Goal: Information Seeking & Learning: Find specific fact

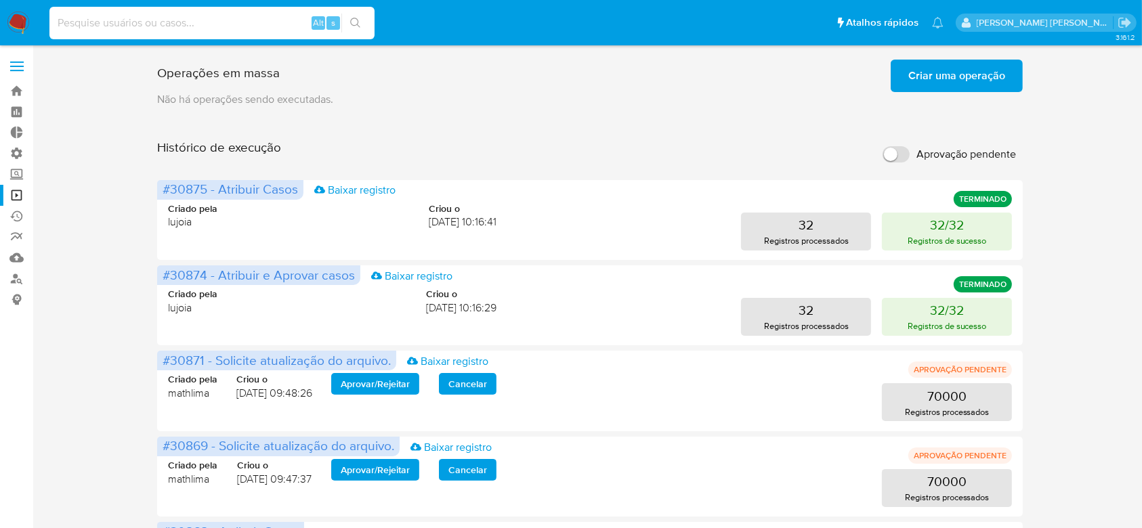
click at [146, 28] on input at bounding box center [211, 23] width 325 height 18
paste input "1159329088"
type input "1159329088"
click at [358, 26] on icon "search-icon" at bounding box center [355, 23] width 11 height 11
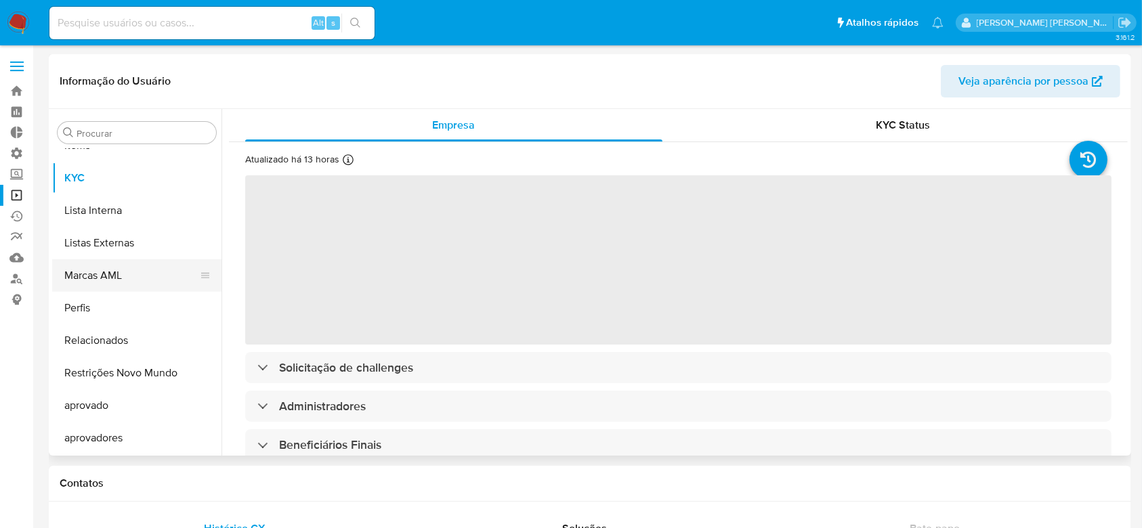
select select "10"
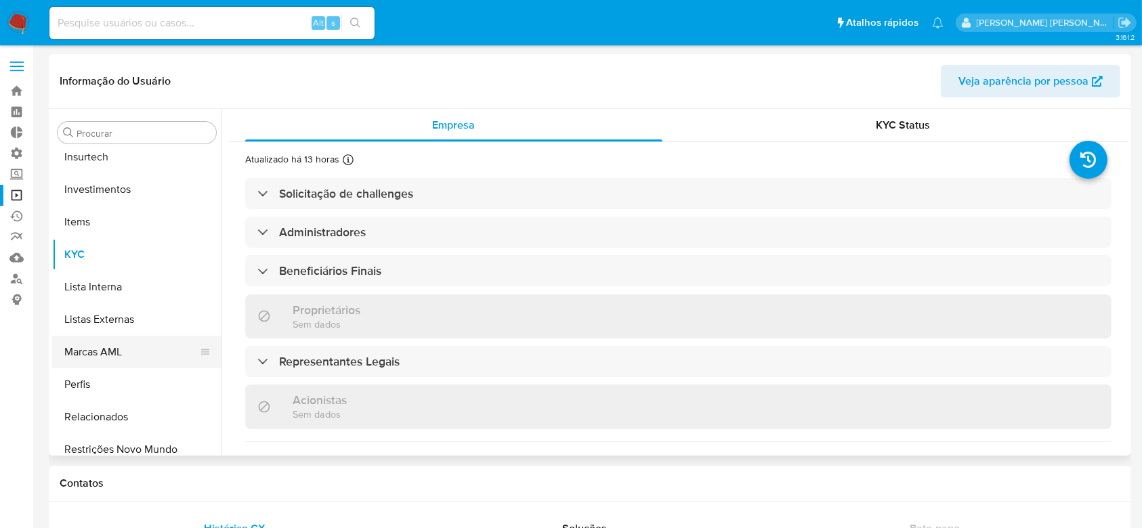
scroll to position [432, 0]
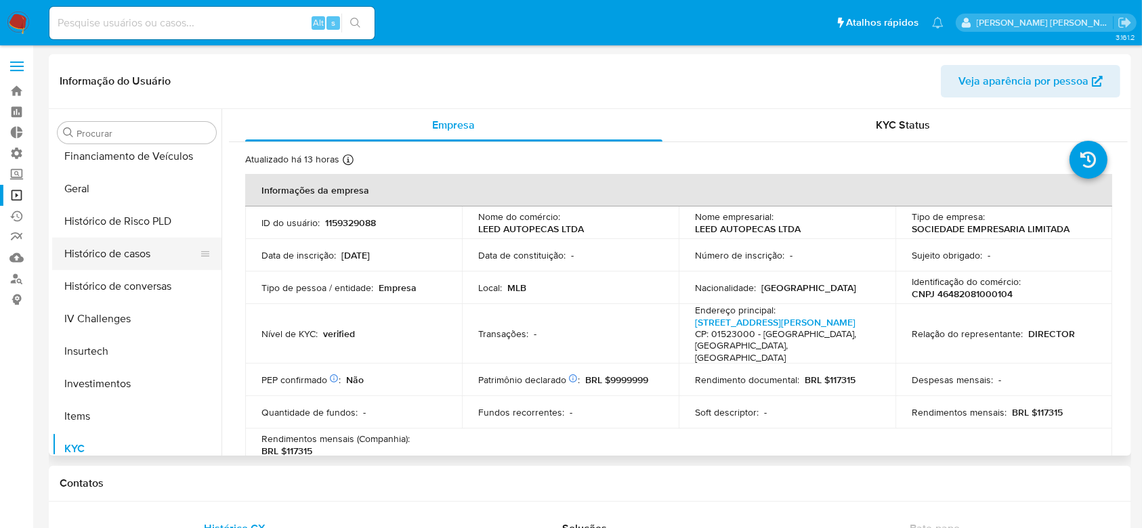
click at [108, 252] on button "Histórico de casos" at bounding box center [131, 254] width 159 height 33
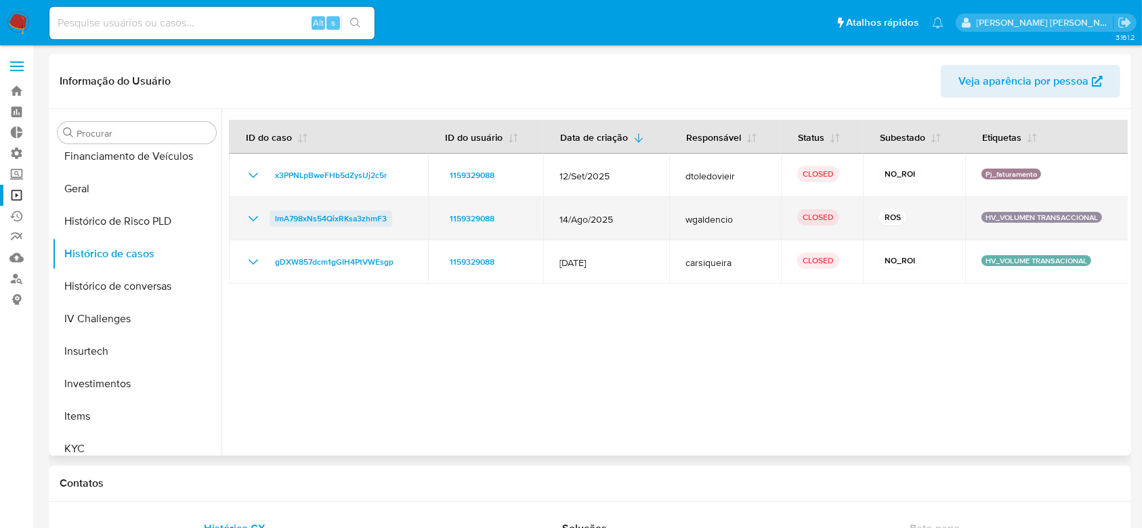
click at [314, 219] on span "lmA798xNs54QixRKsa3zhmF3" at bounding box center [331, 219] width 112 height 16
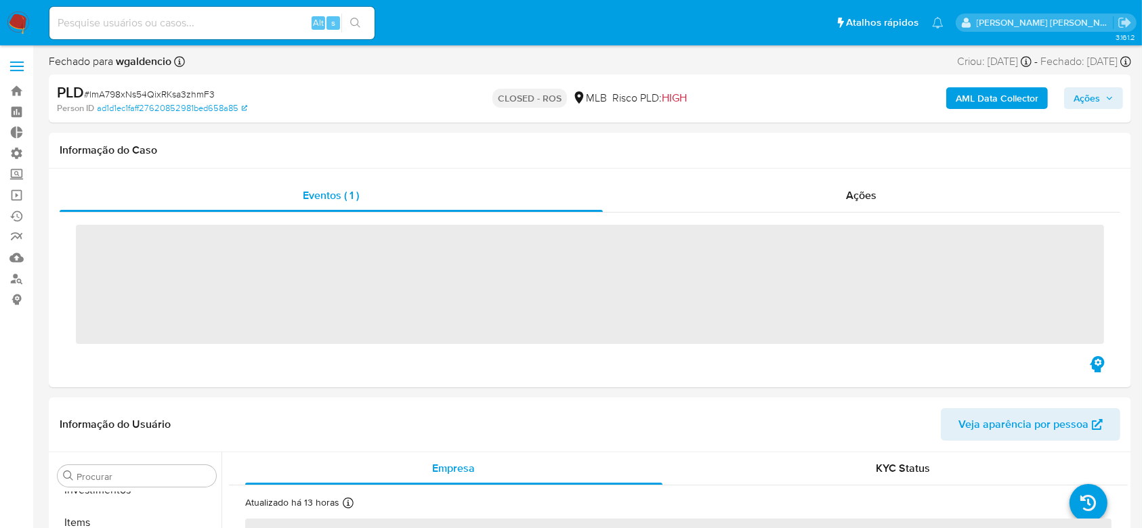
scroll to position [703, 0]
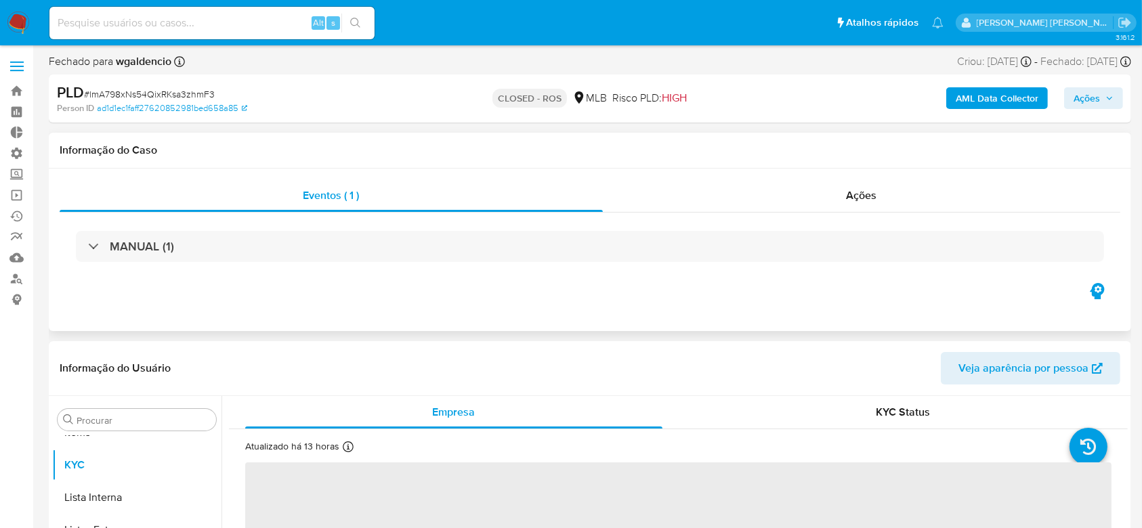
select select "10"
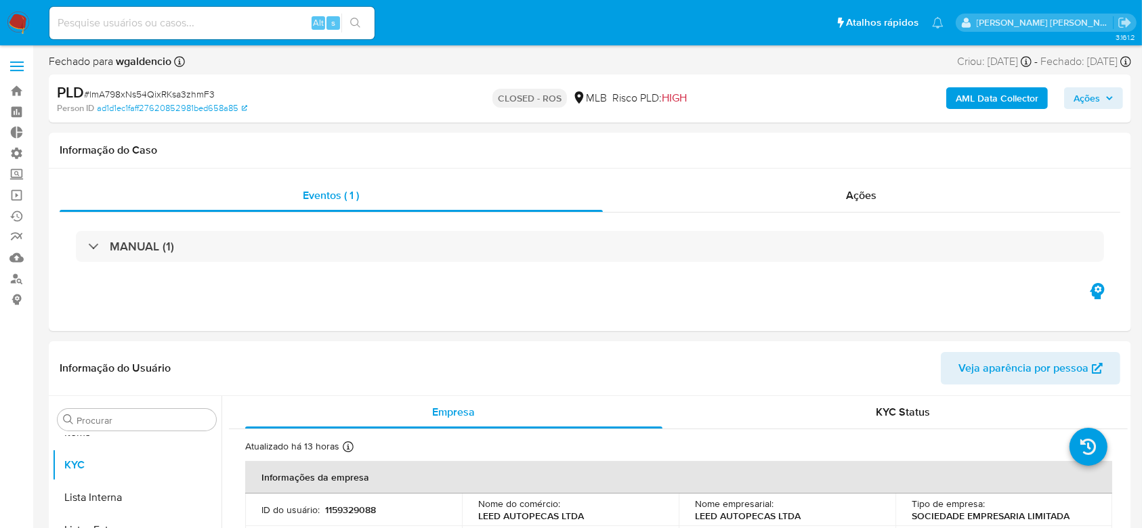
click at [144, 95] on span "# lmA798xNs54QixRKsa3zhmF3" at bounding box center [149, 94] width 131 height 14
copy span "lmA798xNs54QixRKsa3zhmF3"
